Goal: Information Seeking & Learning: Learn about a topic

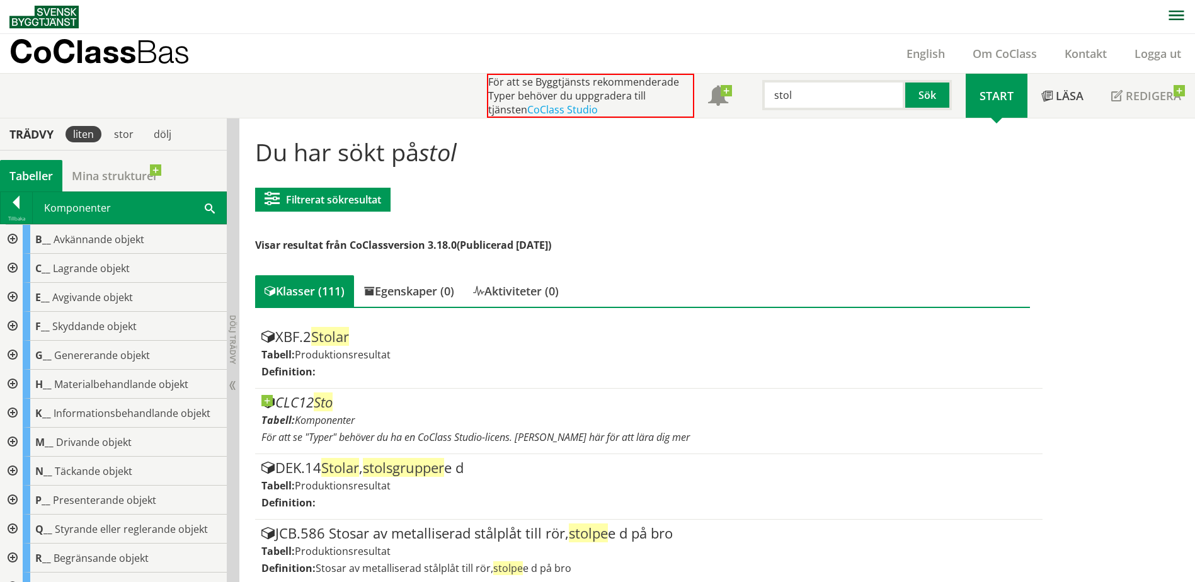
scroll to position [441, 0]
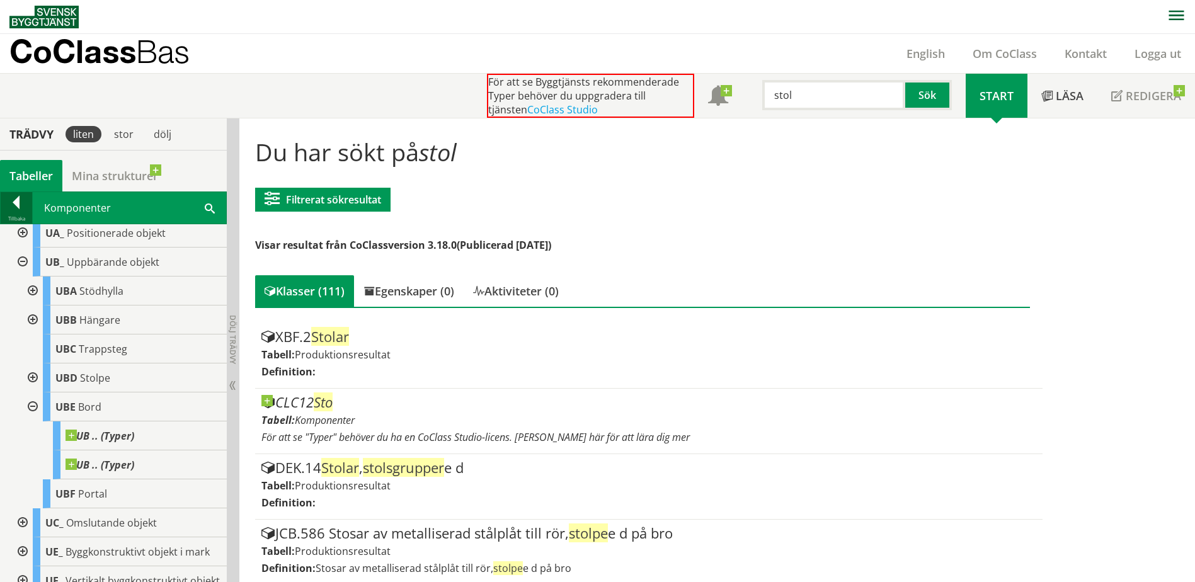
click at [21, 205] on div at bounding box center [16, 205] width 31 height 18
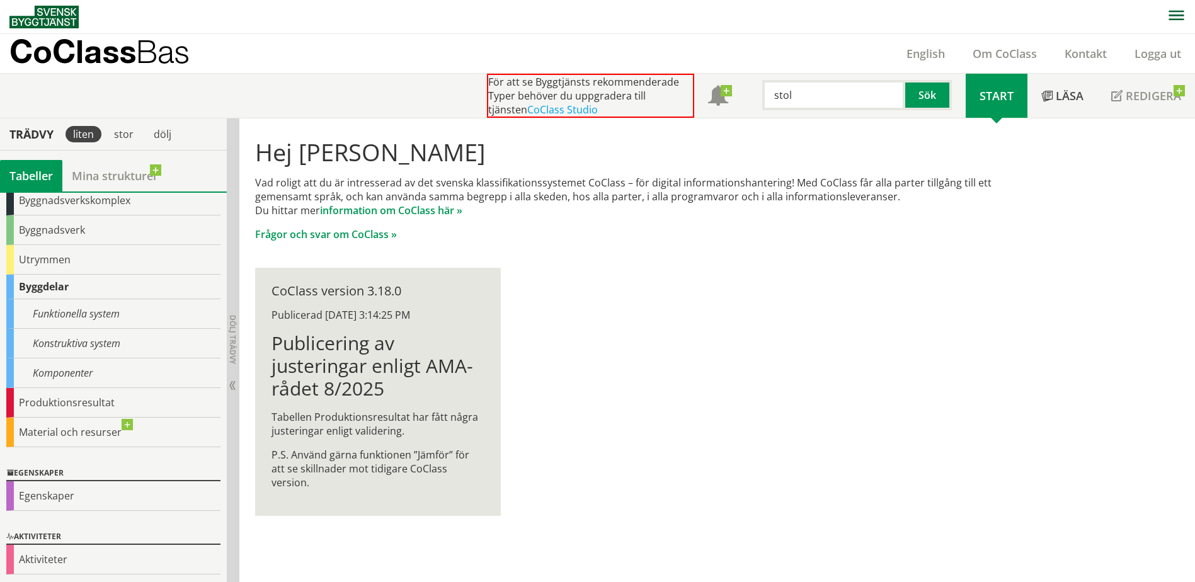
scroll to position [71, 0]
click at [48, 484] on div "Egenskaper" at bounding box center [113, 494] width 214 height 30
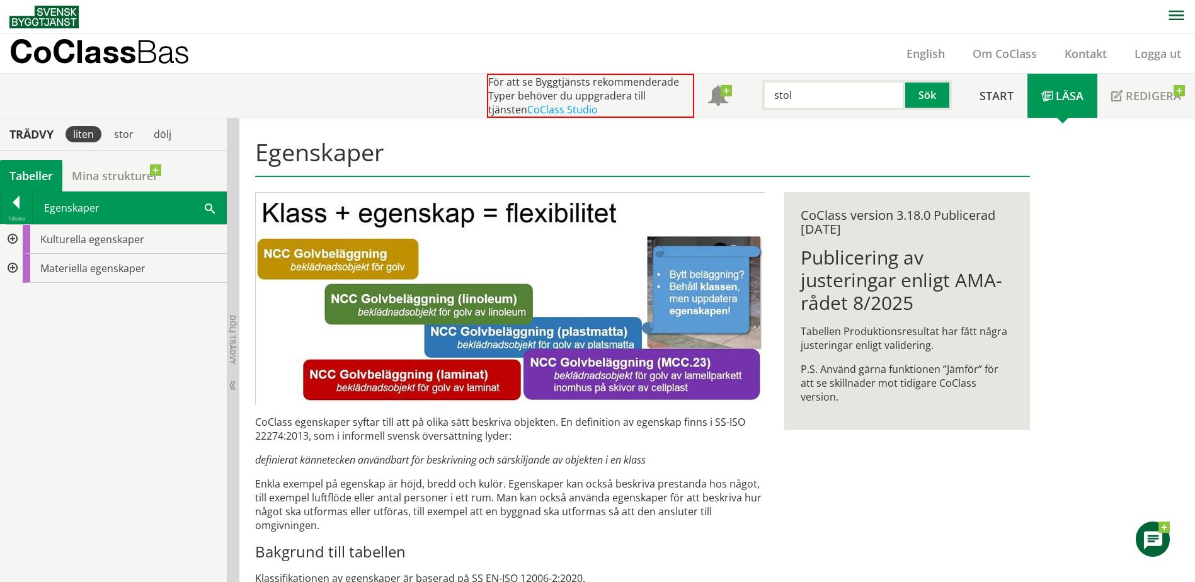
click at [11, 268] on div at bounding box center [11, 268] width 23 height 29
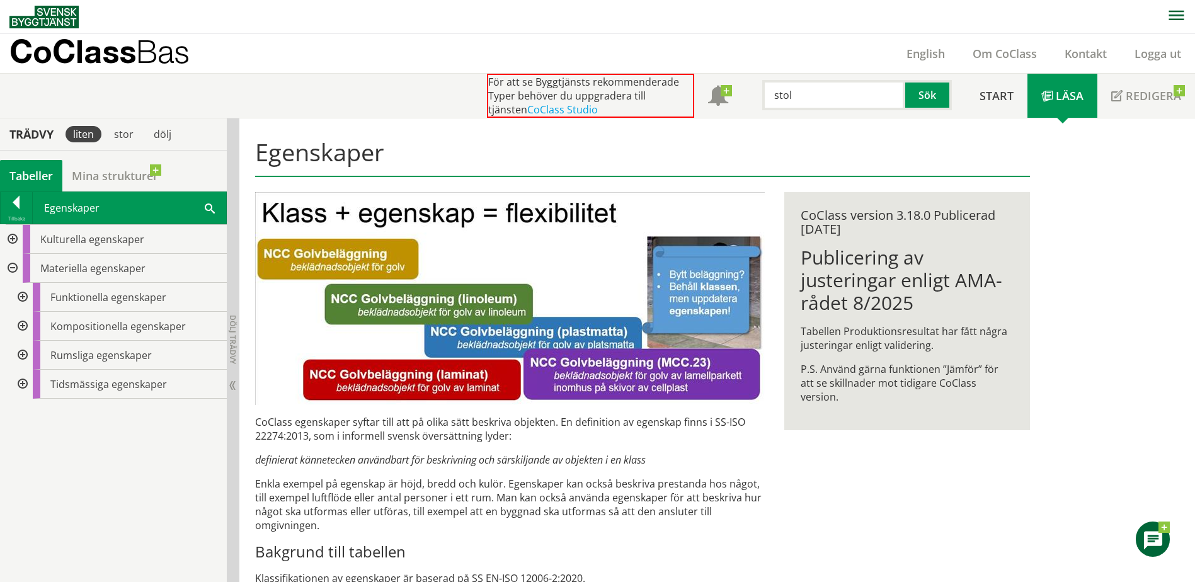
click at [25, 356] on div at bounding box center [21, 355] width 23 height 29
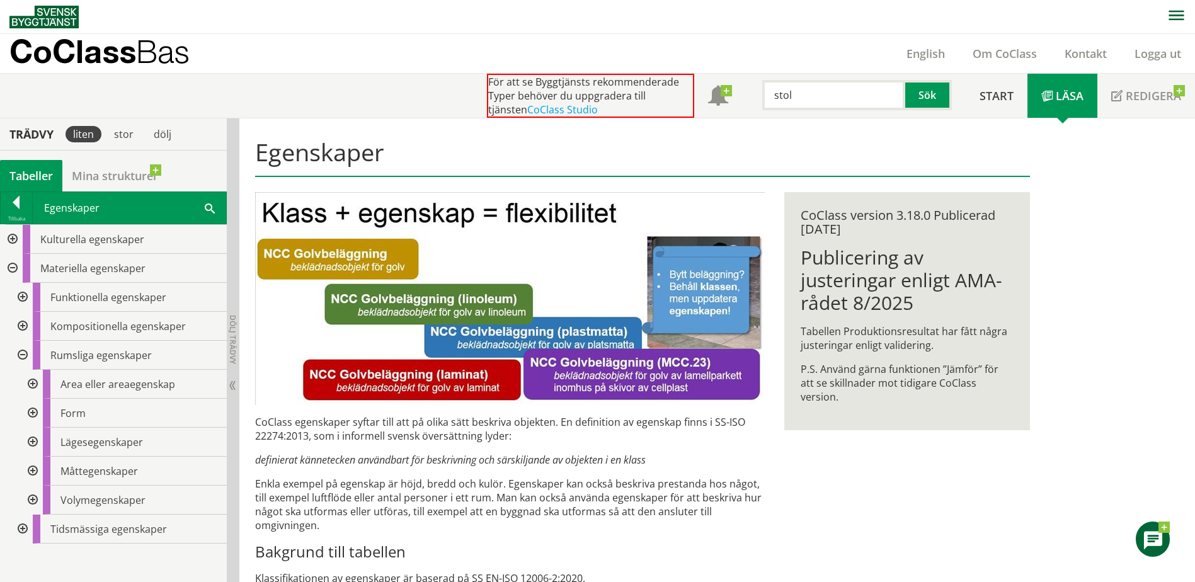
click at [32, 467] on div at bounding box center [31, 471] width 23 height 29
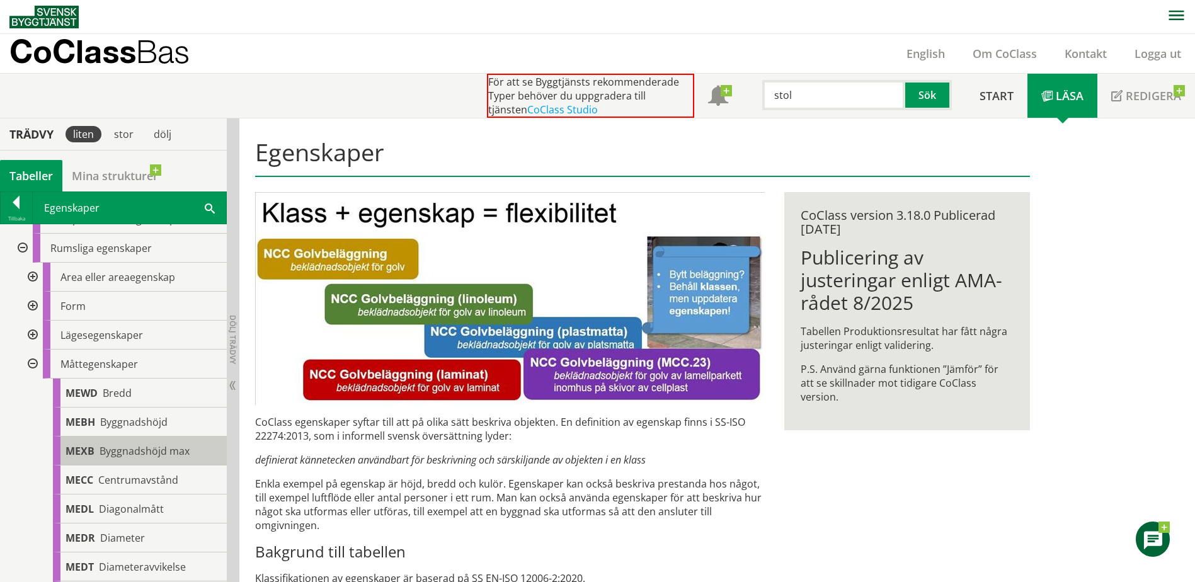
scroll to position [126, 0]
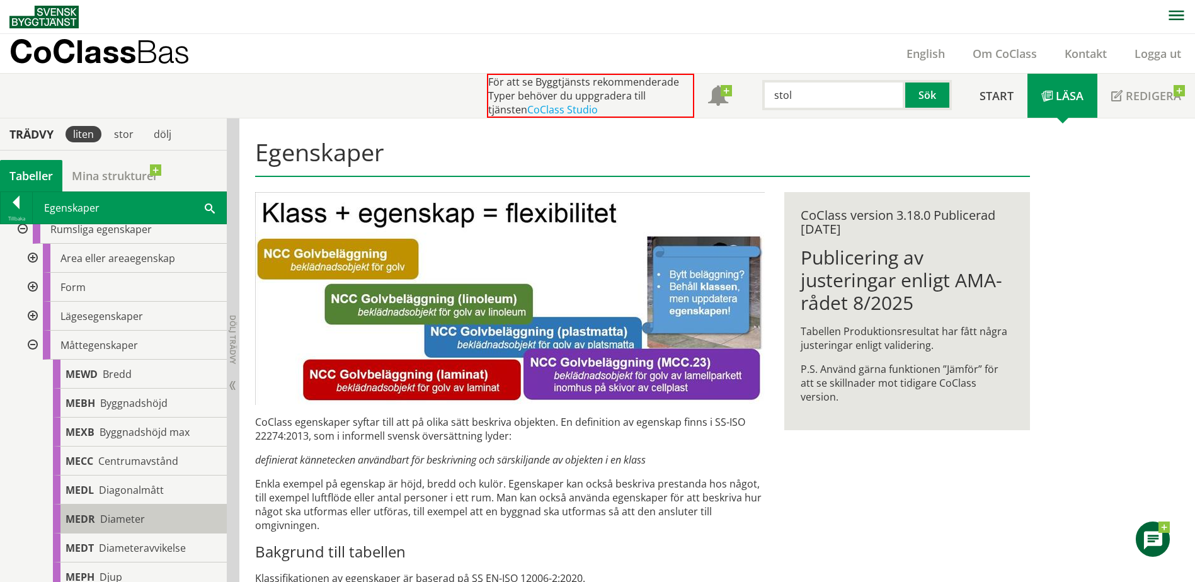
click at [109, 519] on span "Diameter" at bounding box center [122, 519] width 45 height 14
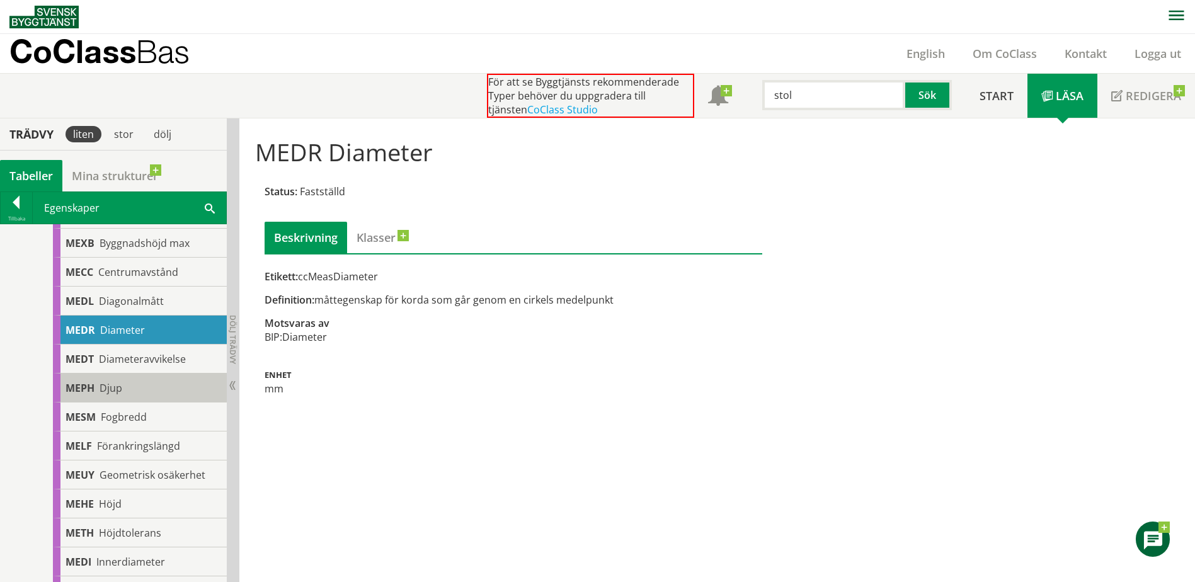
scroll to position [378, 0]
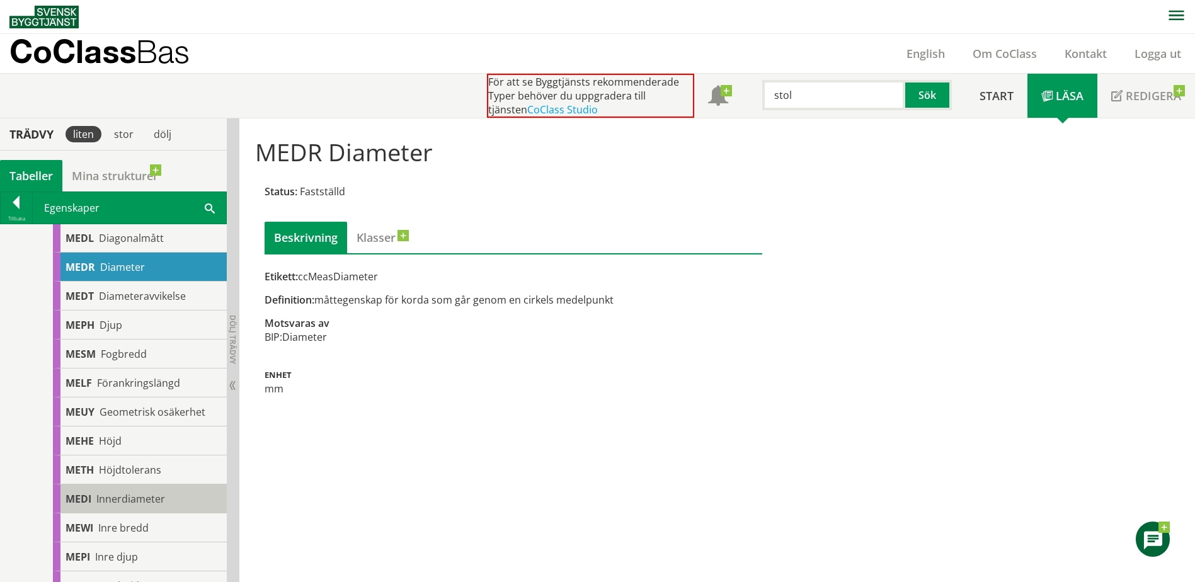
click at [147, 496] on span "Innerdiameter" at bounding box center [130, 499] width 69 height 14
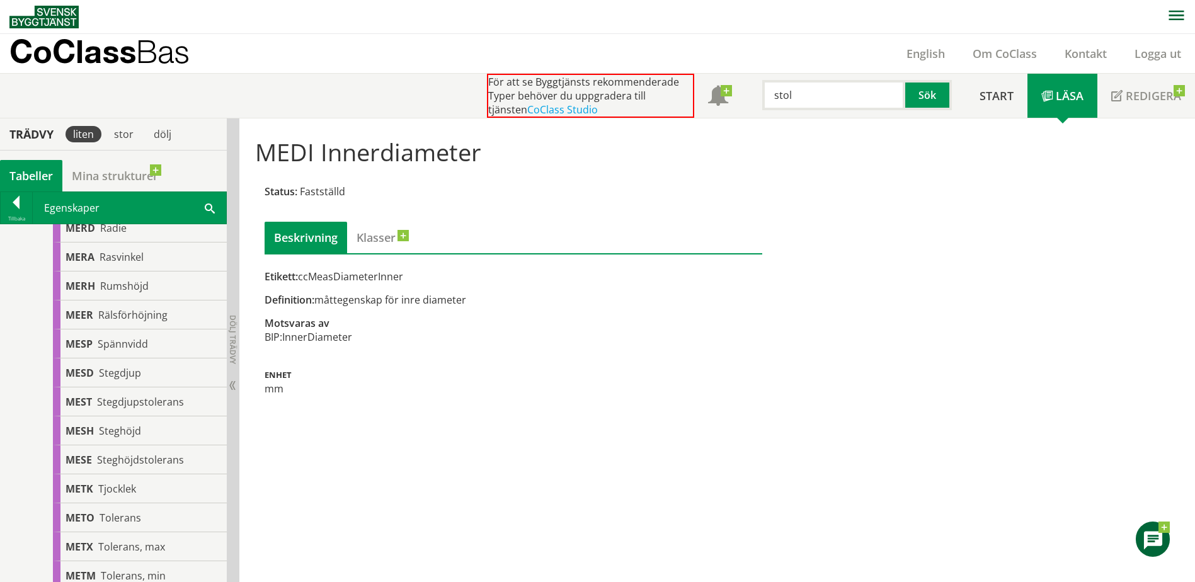
scroll to position [1197, 0]
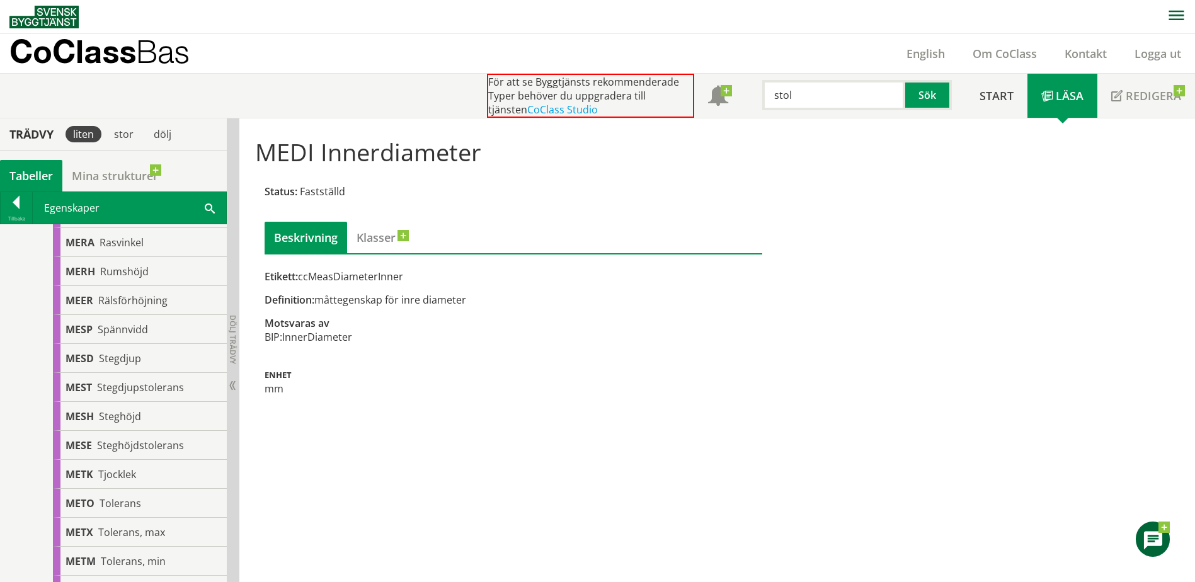
click at [147, 489] on div "[PERSON_NAME]" at bounding box center [140, 474] width 174 height 29
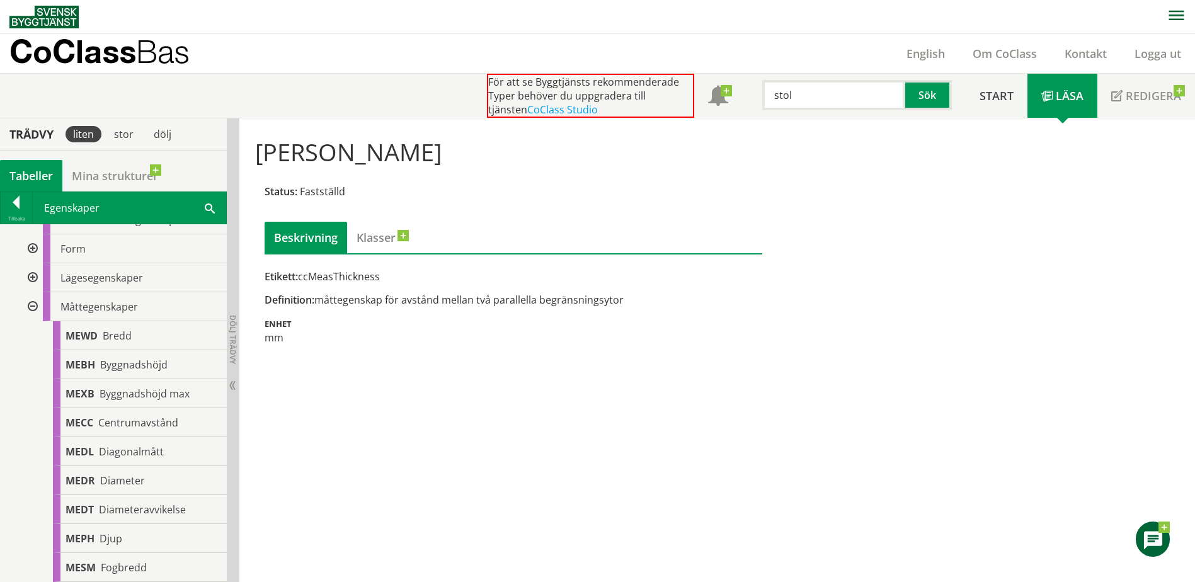
scroll to position [101, 0]
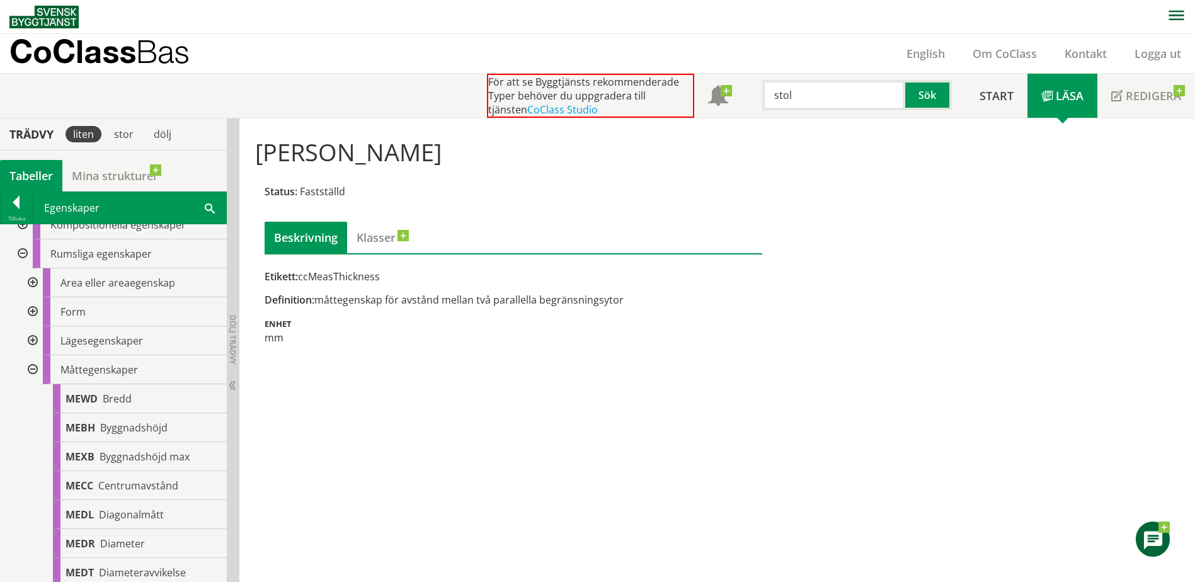
click at [35, 368] on div at bounding box center [31, 369] width 23 height 29
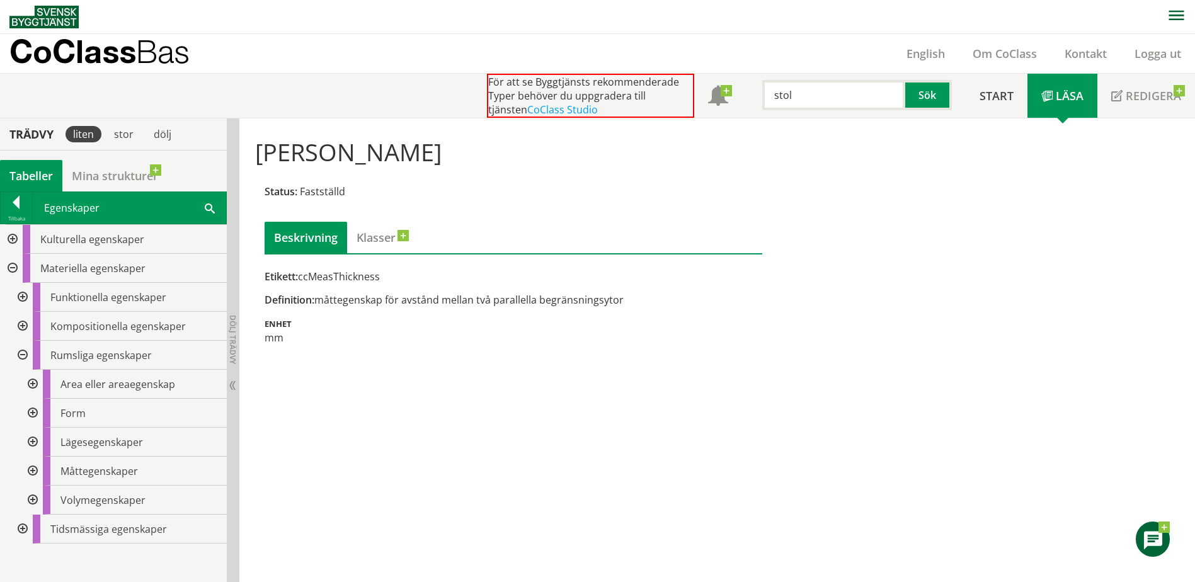
scroll to position [0, 0]
